Goal: Task Accomplishment & Management: Complete application form

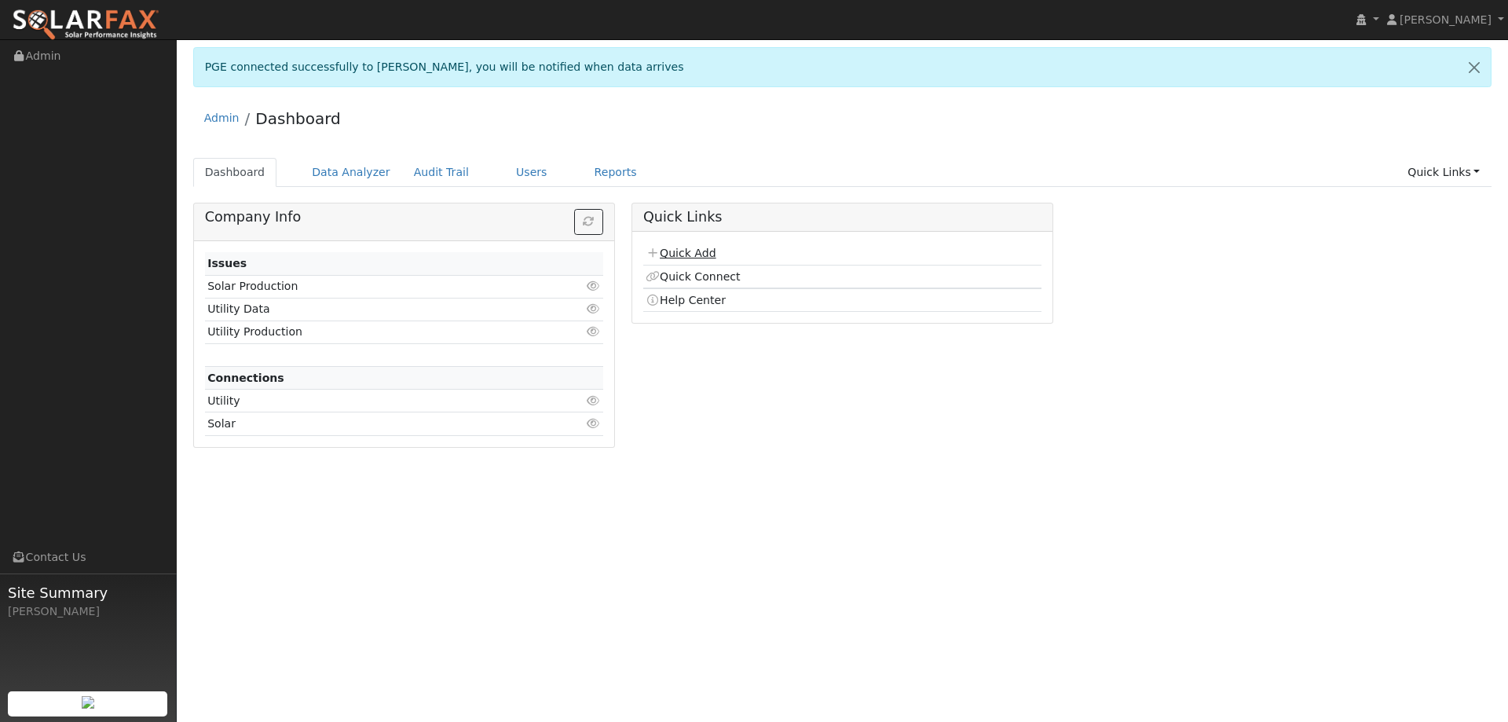
click at [693, 248] on link "Quick Add" at bounding box center [681, 253] width 70 height 13
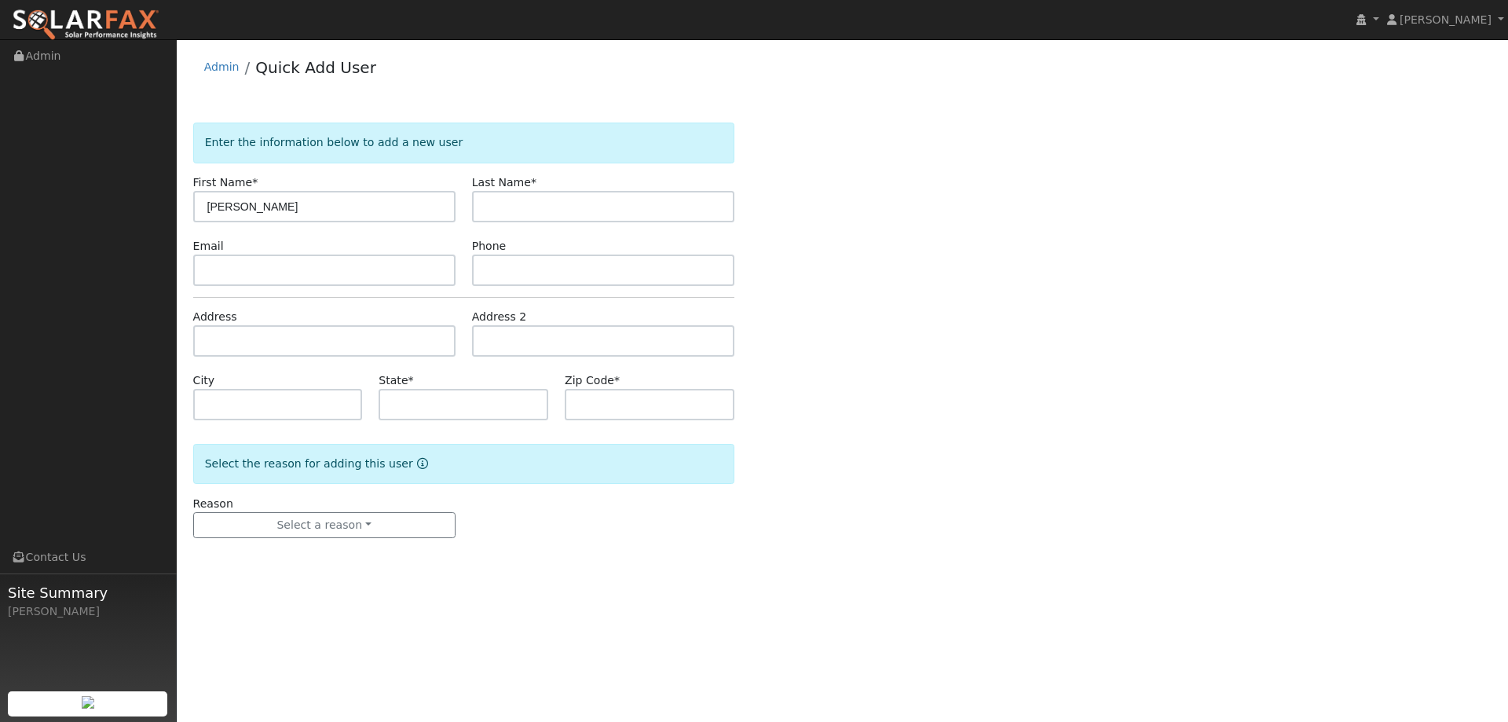
type input "[PERSON_NAME]"
paste input "[EMAIL_ADDRESS][DOMAIN_NAME]"
type input "[EMAIL_ADDRESS][DOMAIN_NAME]"
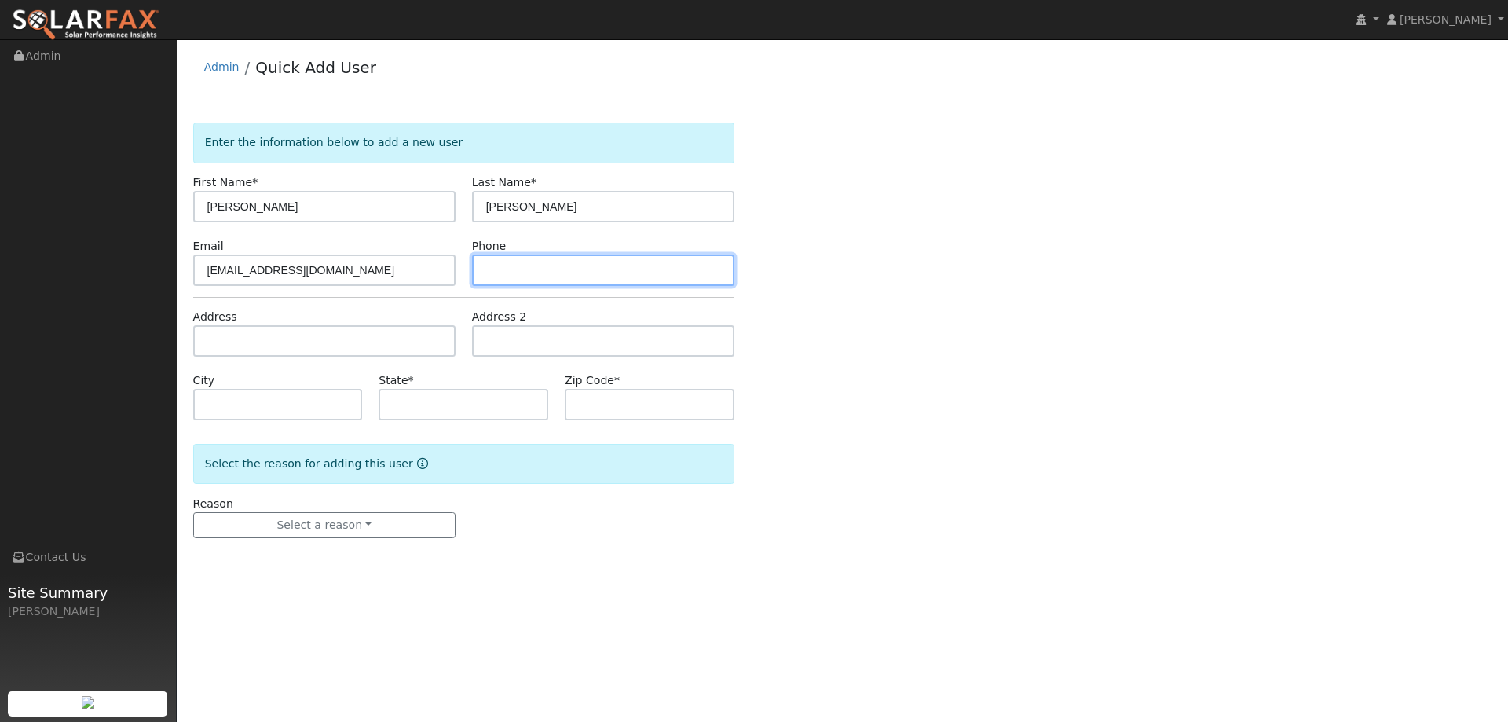
click at [484, 267] on input "text" at bounding box center [603, 269] width 262 height 31
paste input "[PHONE_NUMBER]"
type input "[PHONE_NUMBER]"
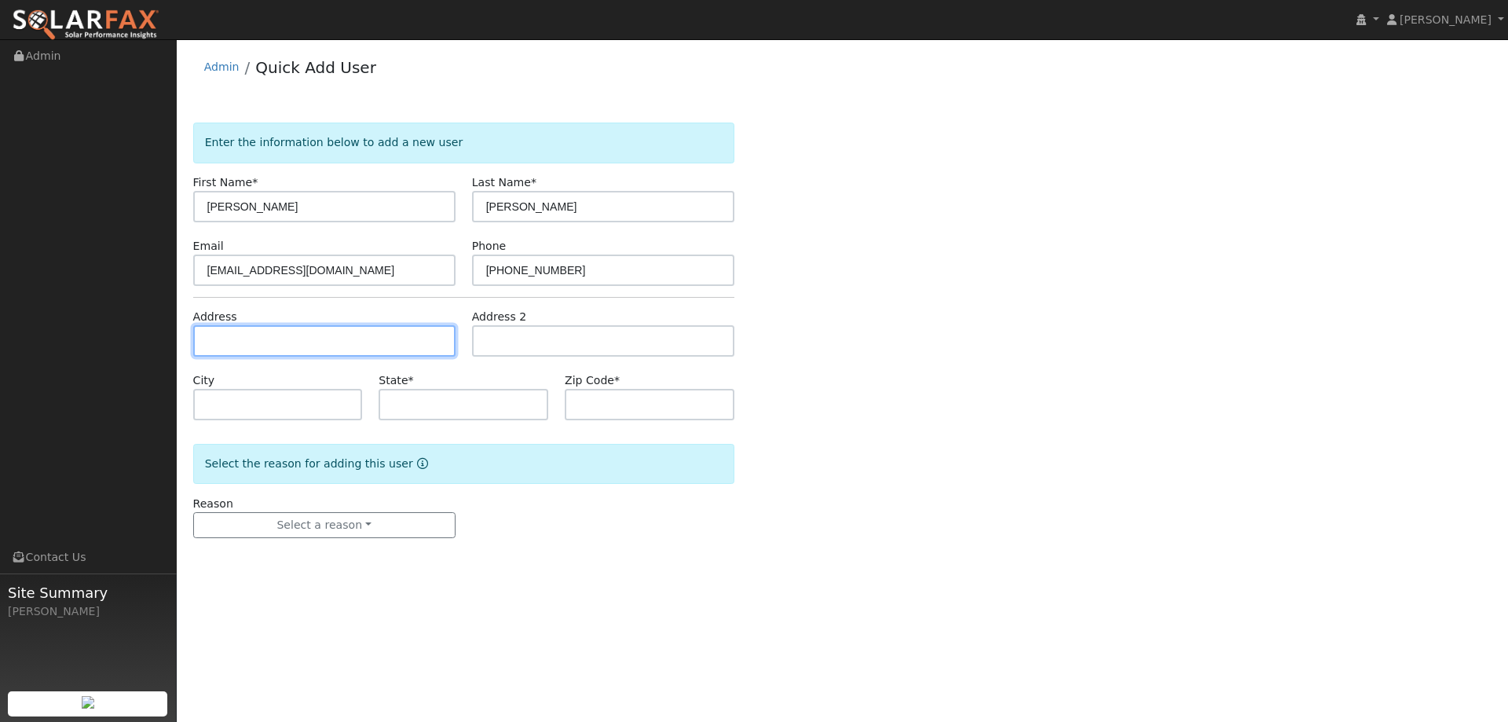
click at [421, 341] on input "text" at bounding box center [324, 340] width 262 height 31
paste input "1877 Norwalk Court"
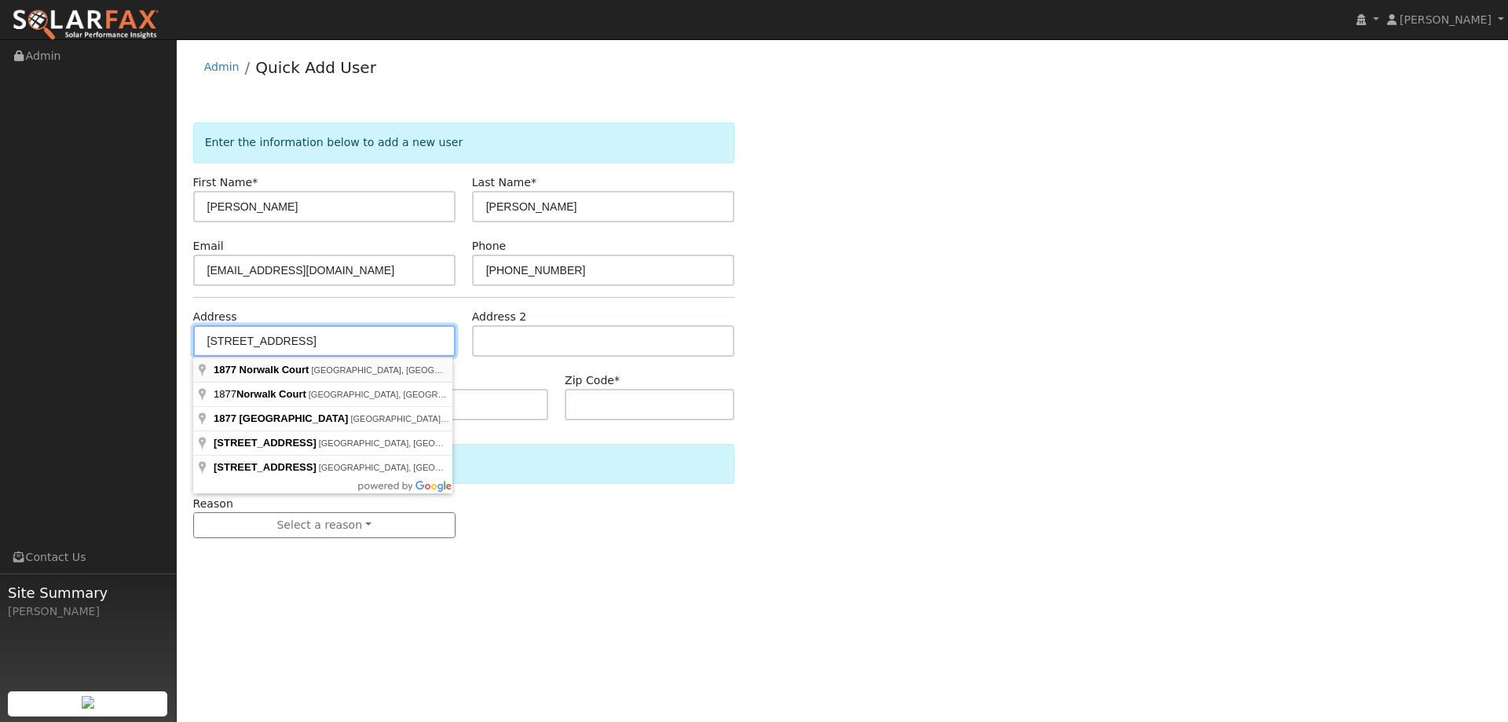
type input "1877 Norwalk Court"
type input "Fairfield"
type input "CA"
type input "94534"
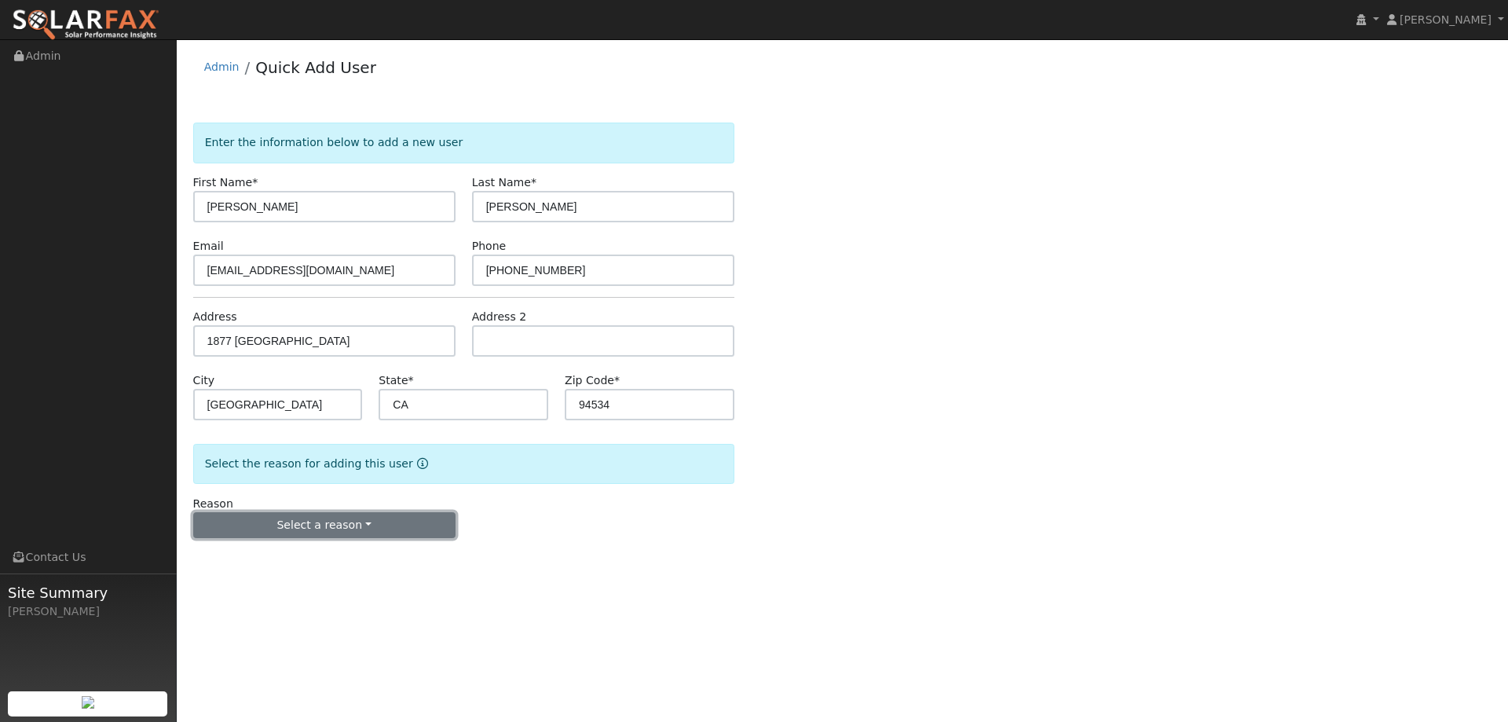
click at [328, 533] on button "Select a reason" at bounding box center [324, 525] width 262 height 27
click at [295, 557] on link "New lead" at bounding box center [281, 558] width 174 height 22
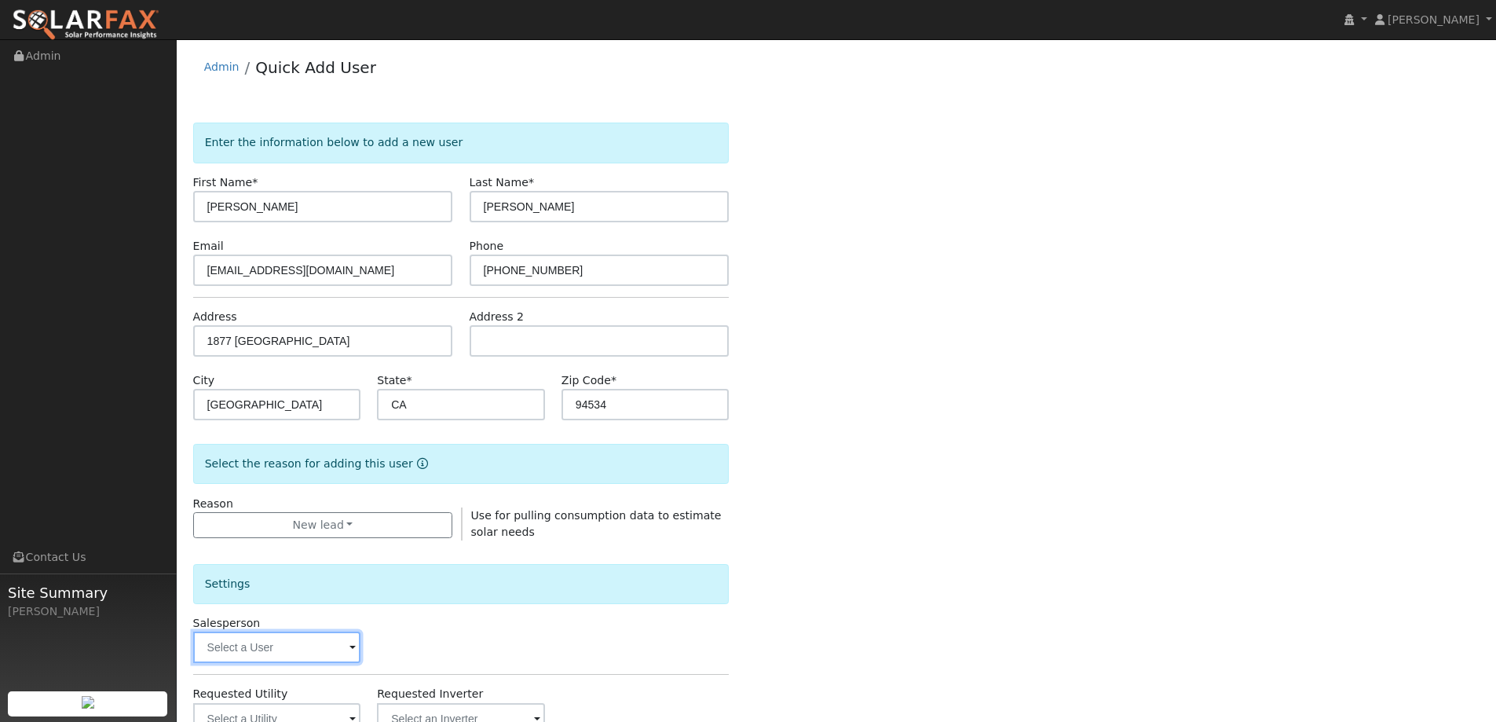
click at [310, 648] on input "text" at bounding box center [277, 646] width 168 height 31
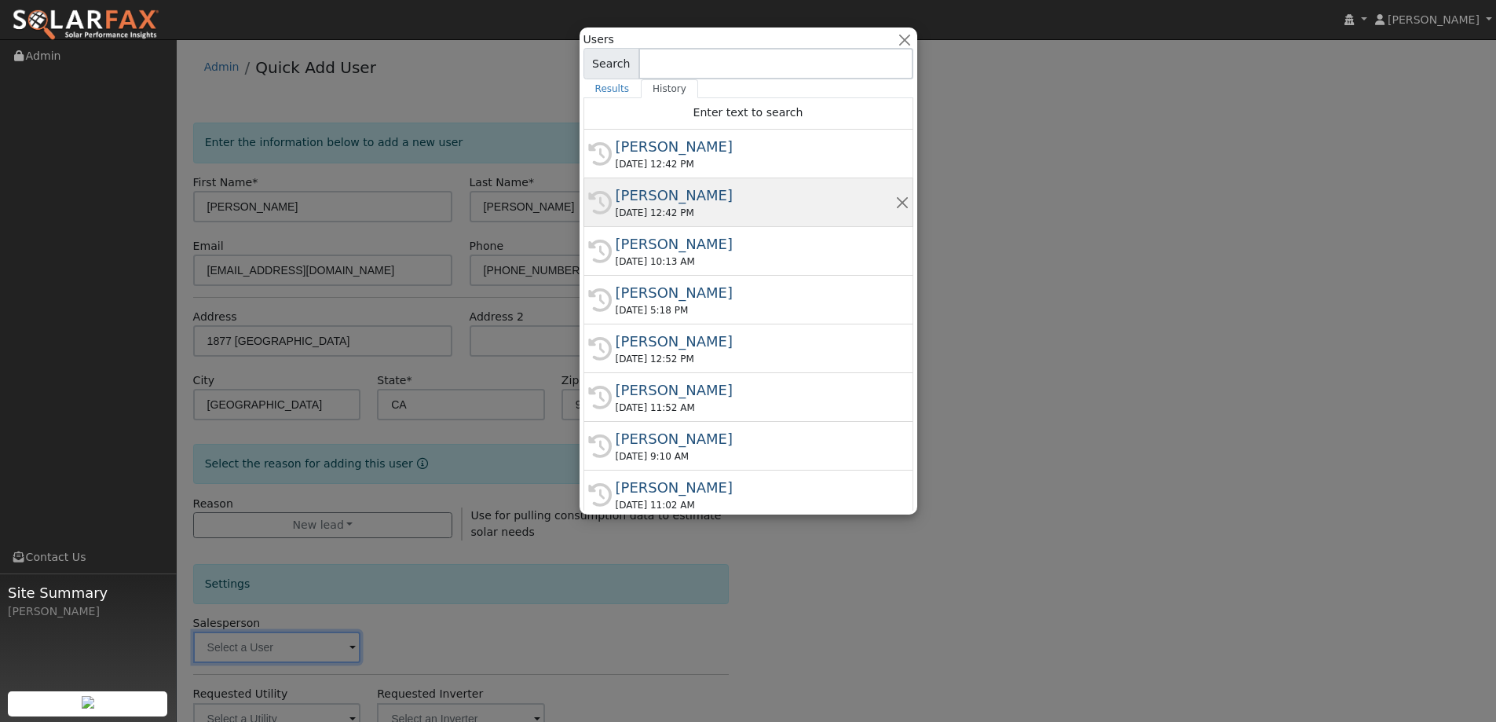
click at [690, 203] on div "Paul Barber" at bounding box center [756, 195] width 280 height 21
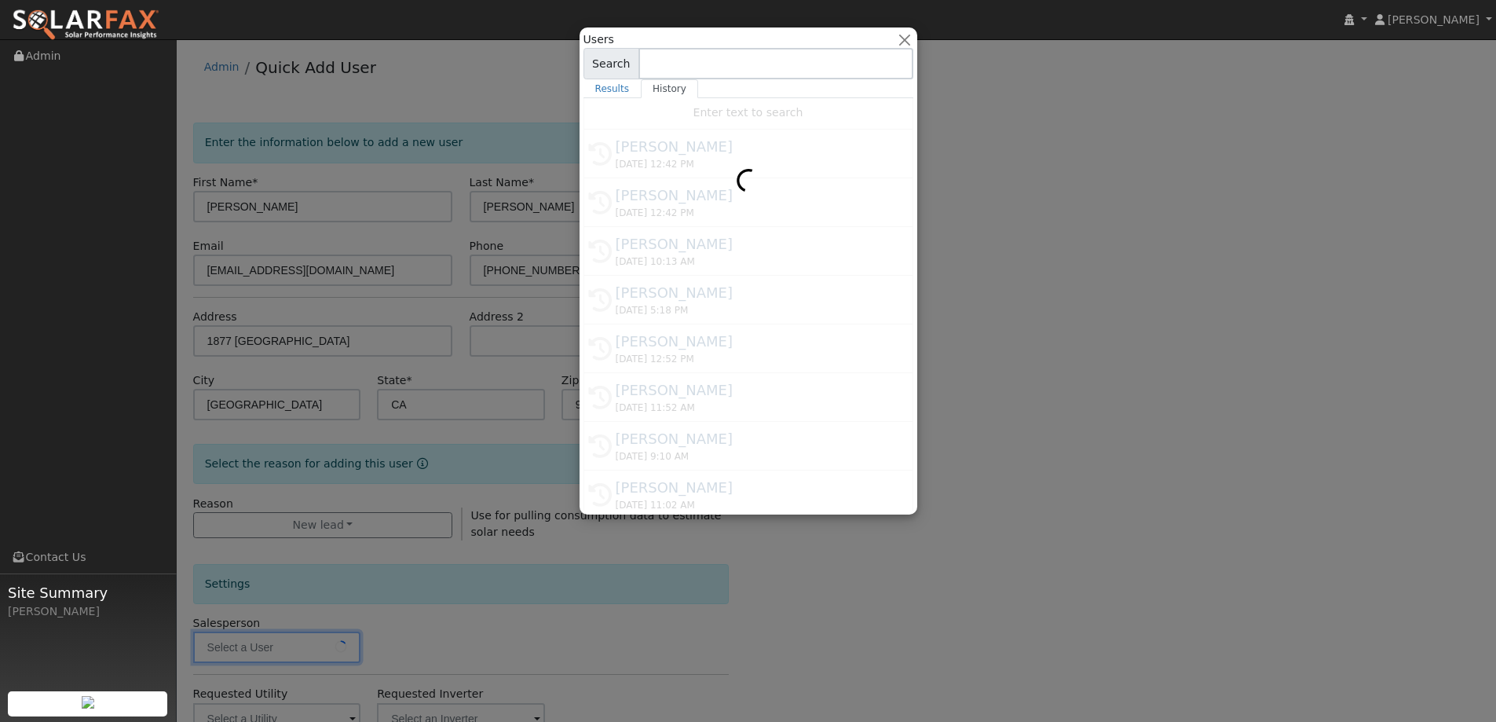
type input "Paul Barber"
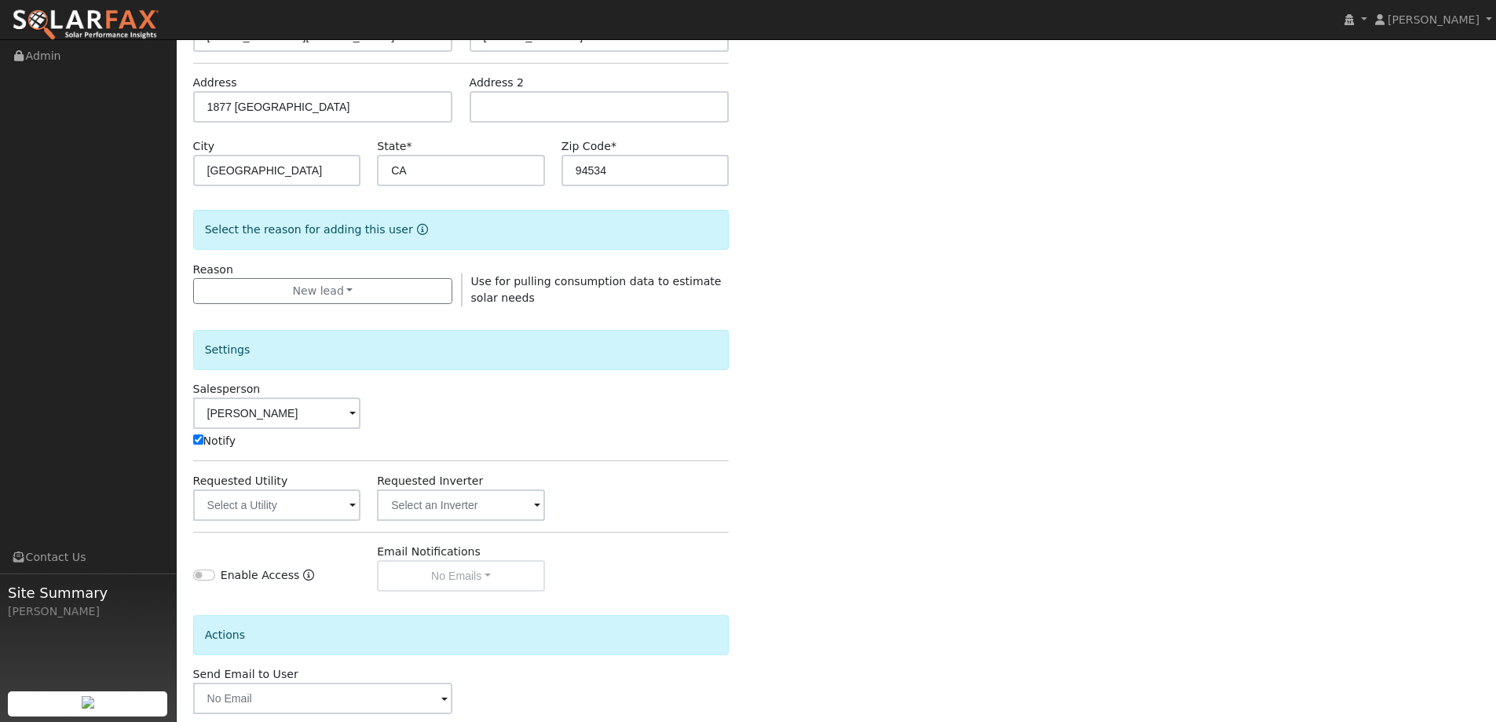
scroll to position [236, 0]
click at [306, 500] on input "text" at bounding box center [277, 503] width 168 height 31
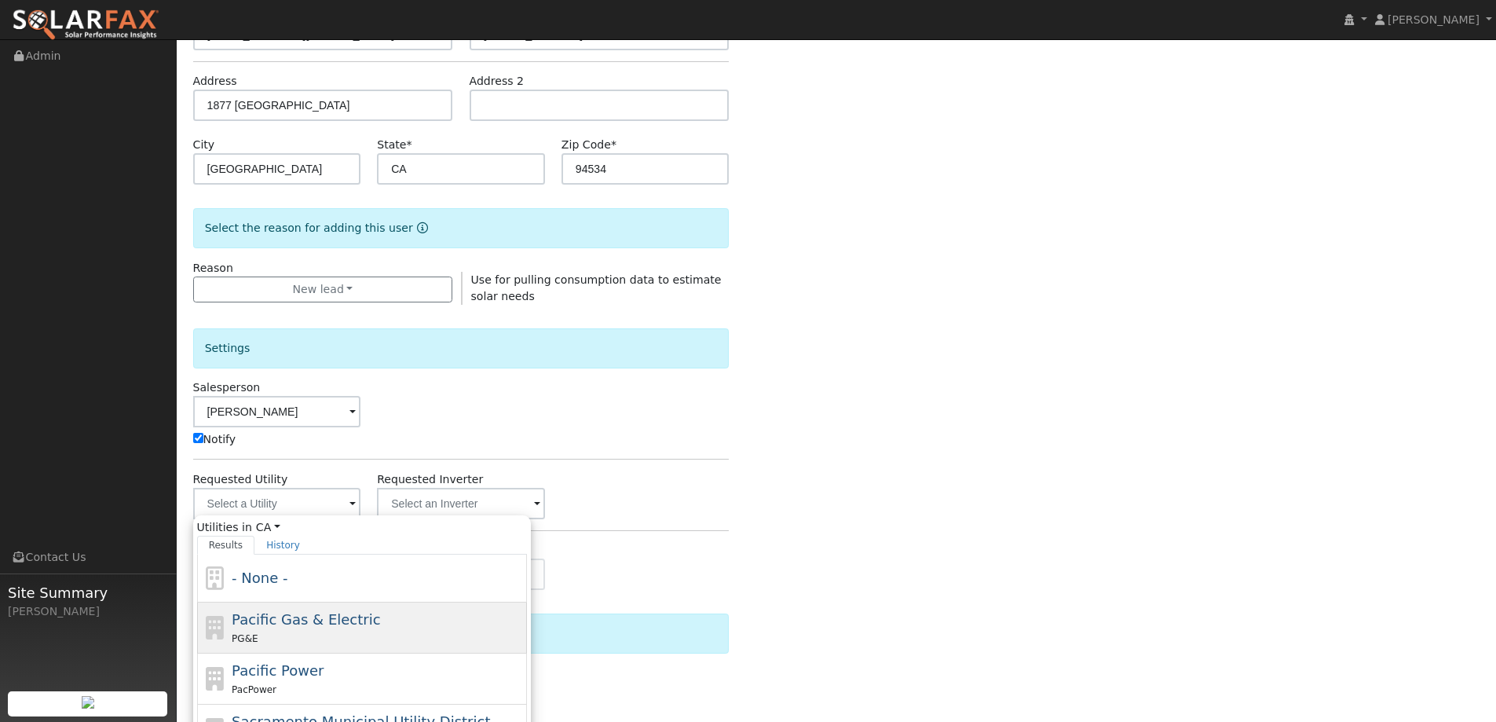
click at [349, 615] on span "Pacific Gas & Electric" at bounding box center [306, 619] width 148 height 16
type input "Pacific Gas & Electric"
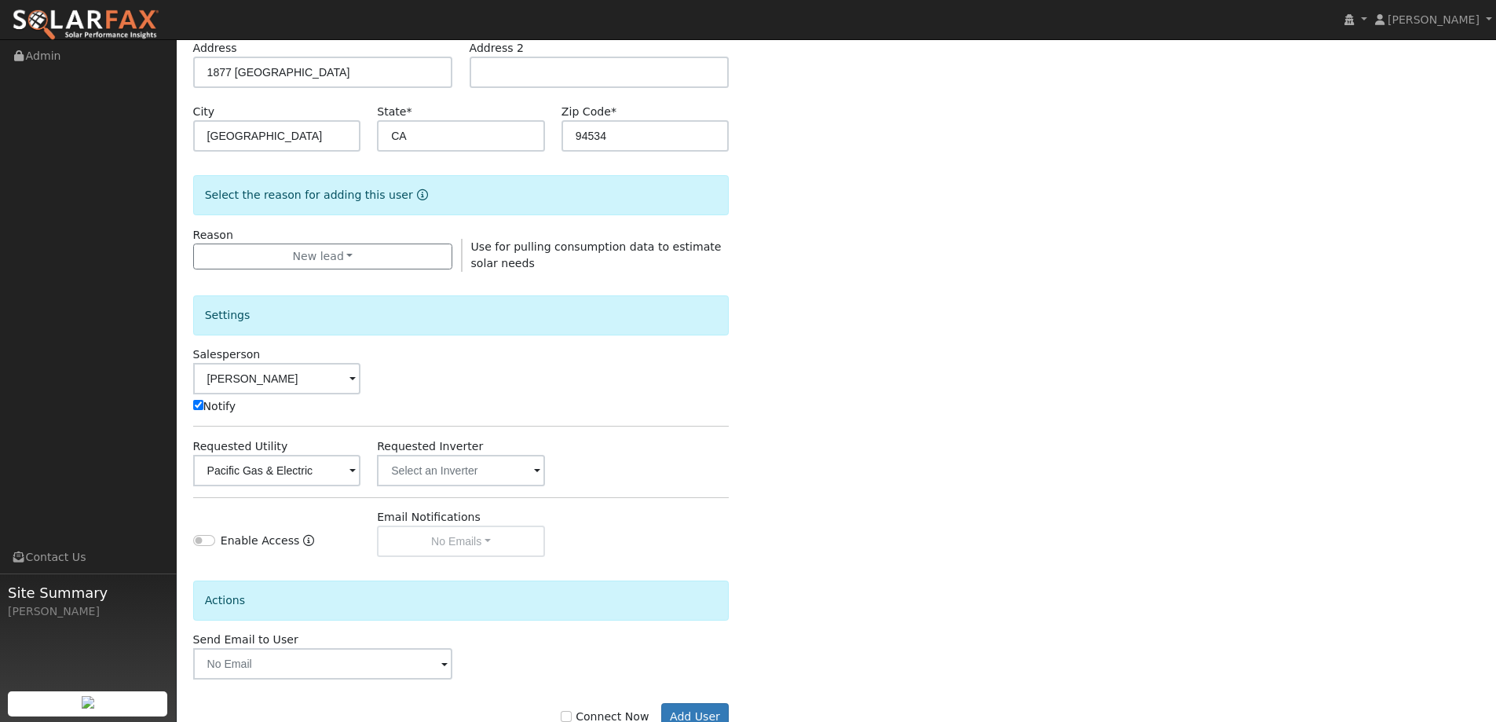
scroll to position [316, 0]
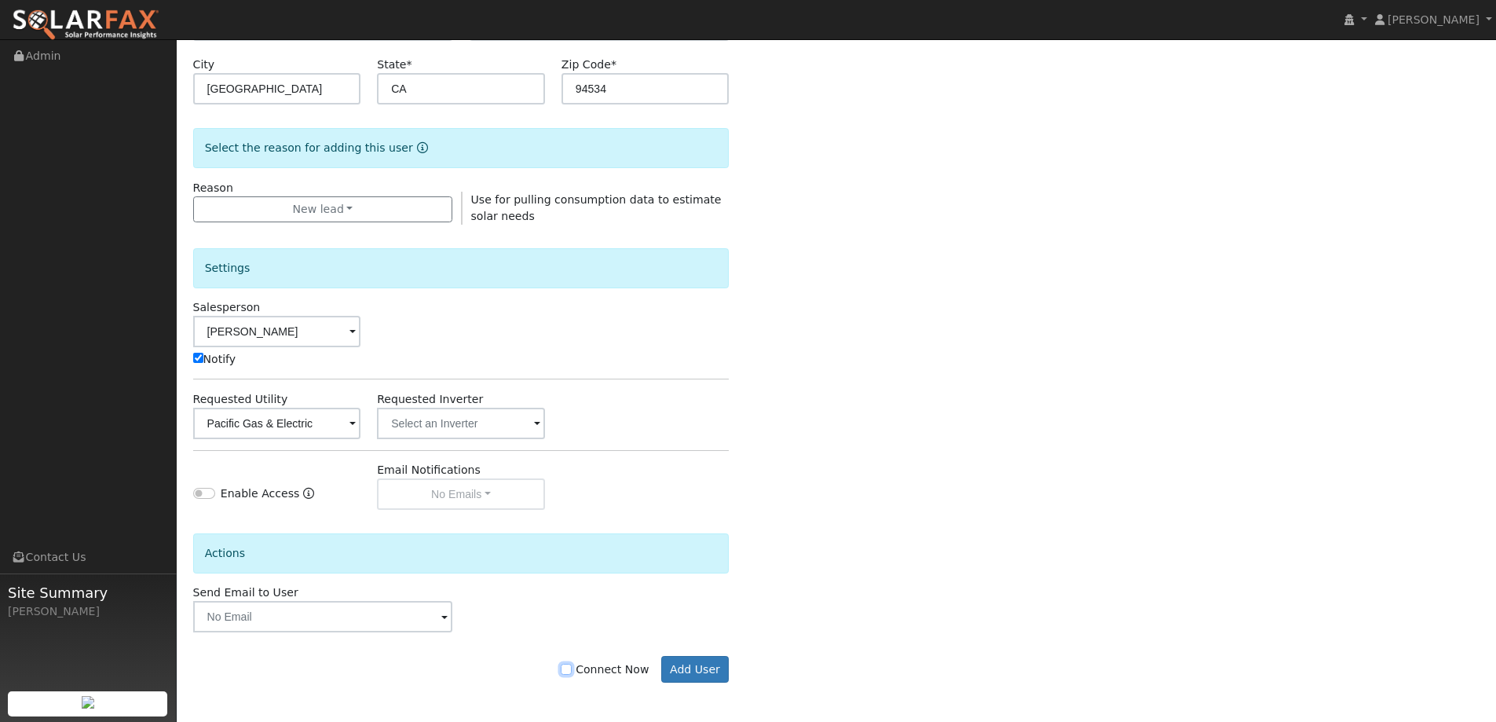
click at [572, 665] on input "Connect Now" at bounding box center [566, 669] width 11 height 11
checkbox input "true"
click at [698, 671] on button "Add User" at bounding box center [695, 669] width 68 height 27
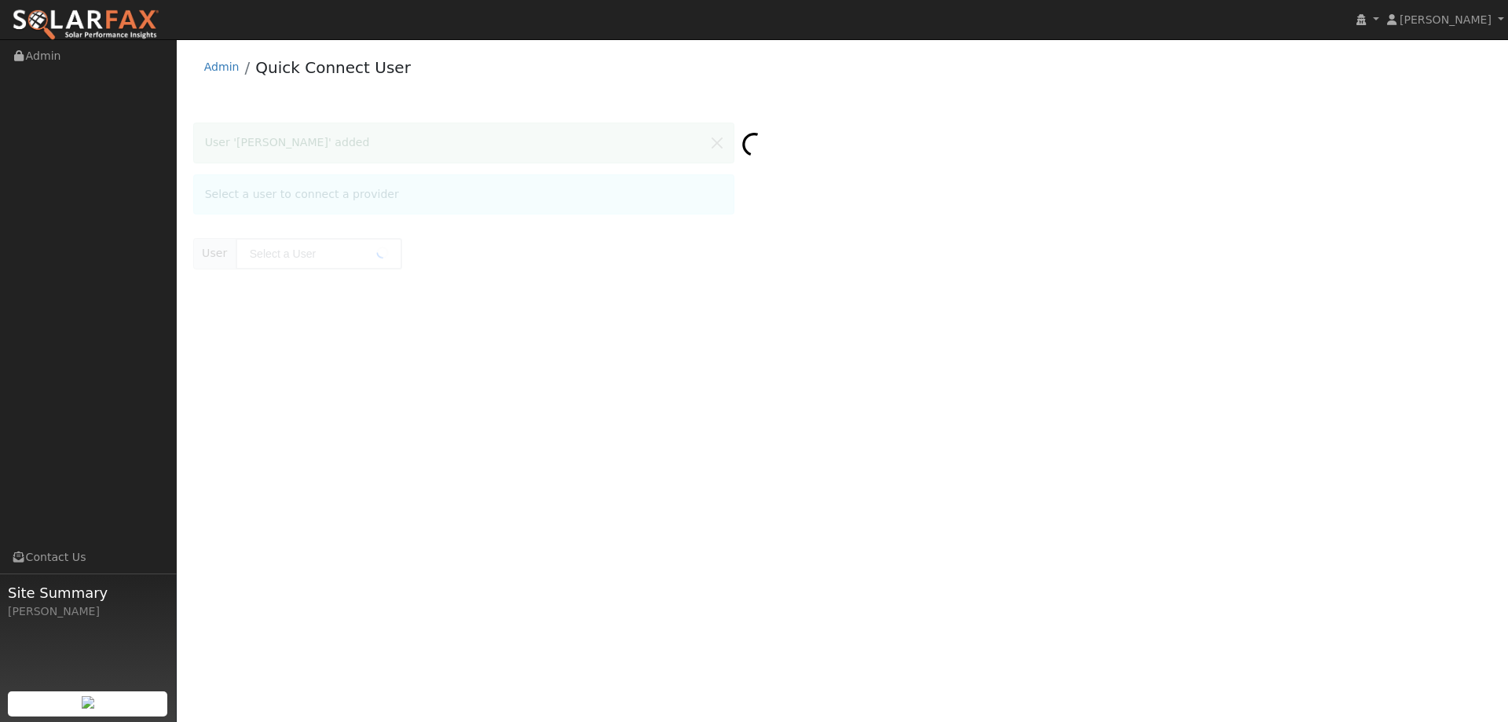
type input "Whitney Skillman"
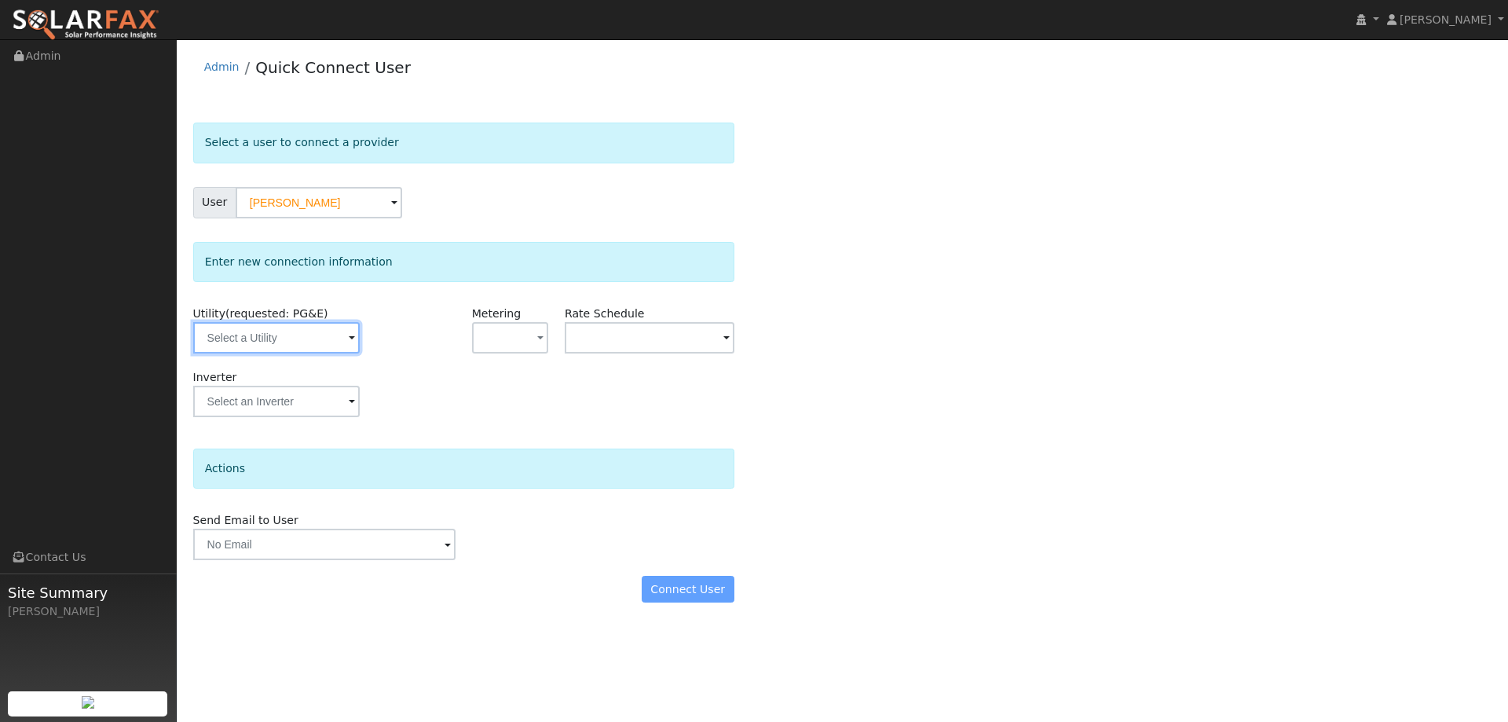
click at [295, 324] on input "text" at bounding box center [276, 337] width 166 height 31
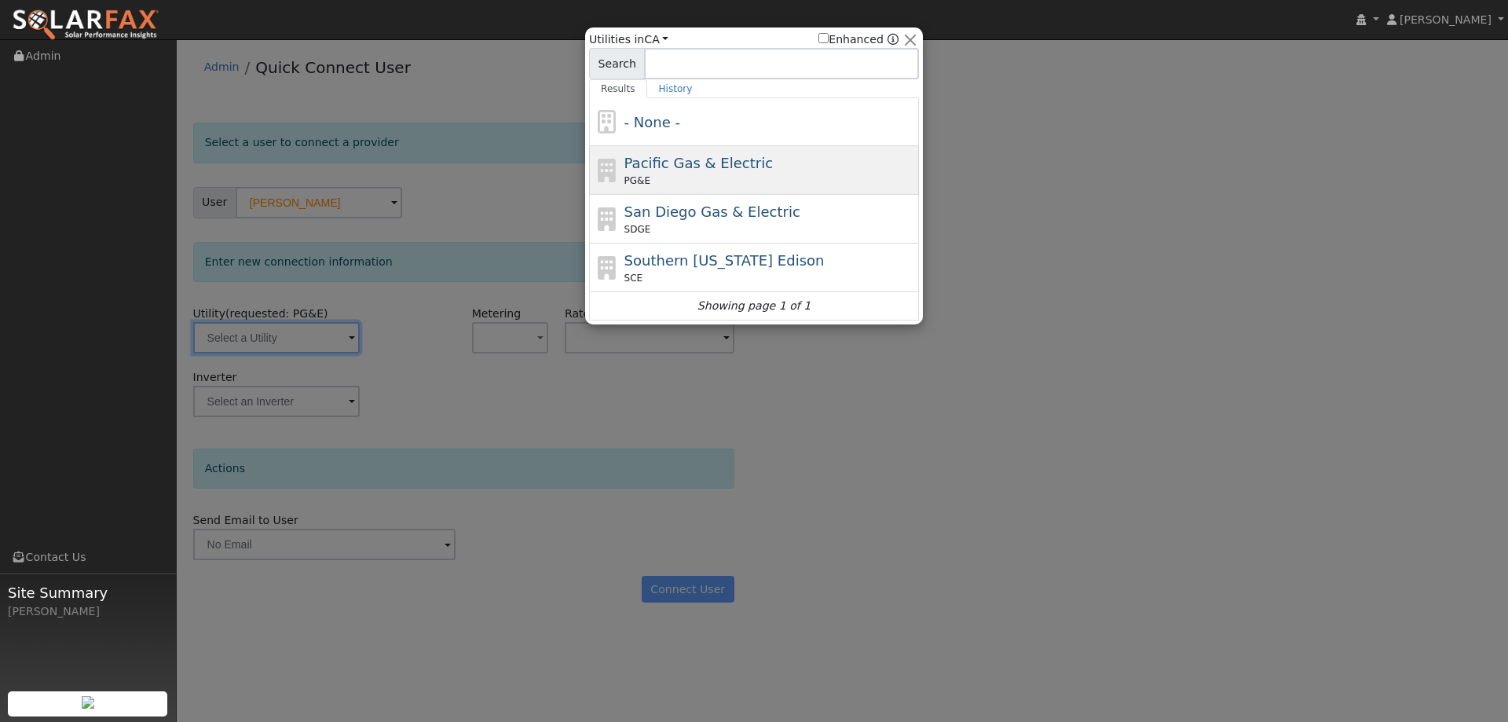
click at [646, 185] on span "PG&E" at bounding box center [637, 181] width 26 height 14
type input "PG&E"
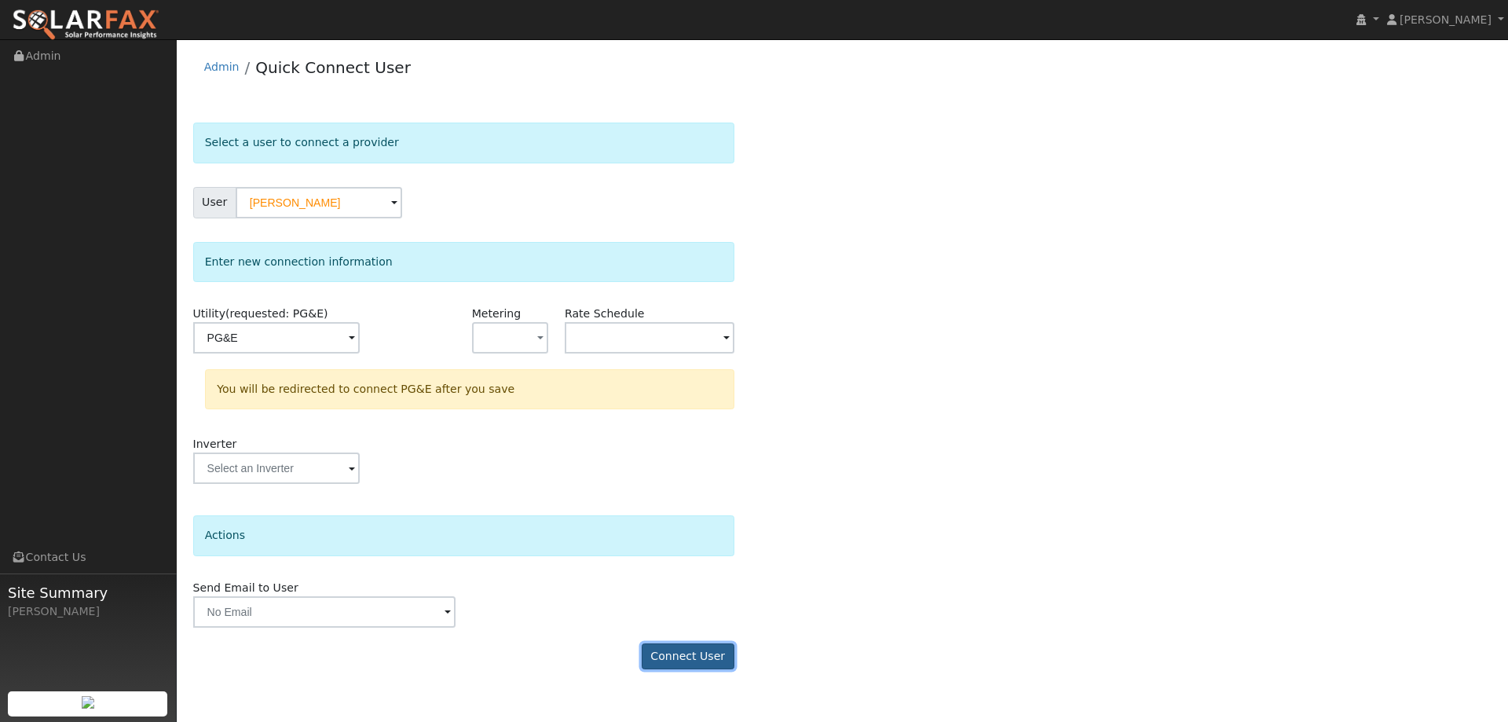
click at [668, 650] on button "Connect User" at bounding box center [688, 656] width 93 height 27
